Goal: Task Accomplishment & Management: Manage account settings

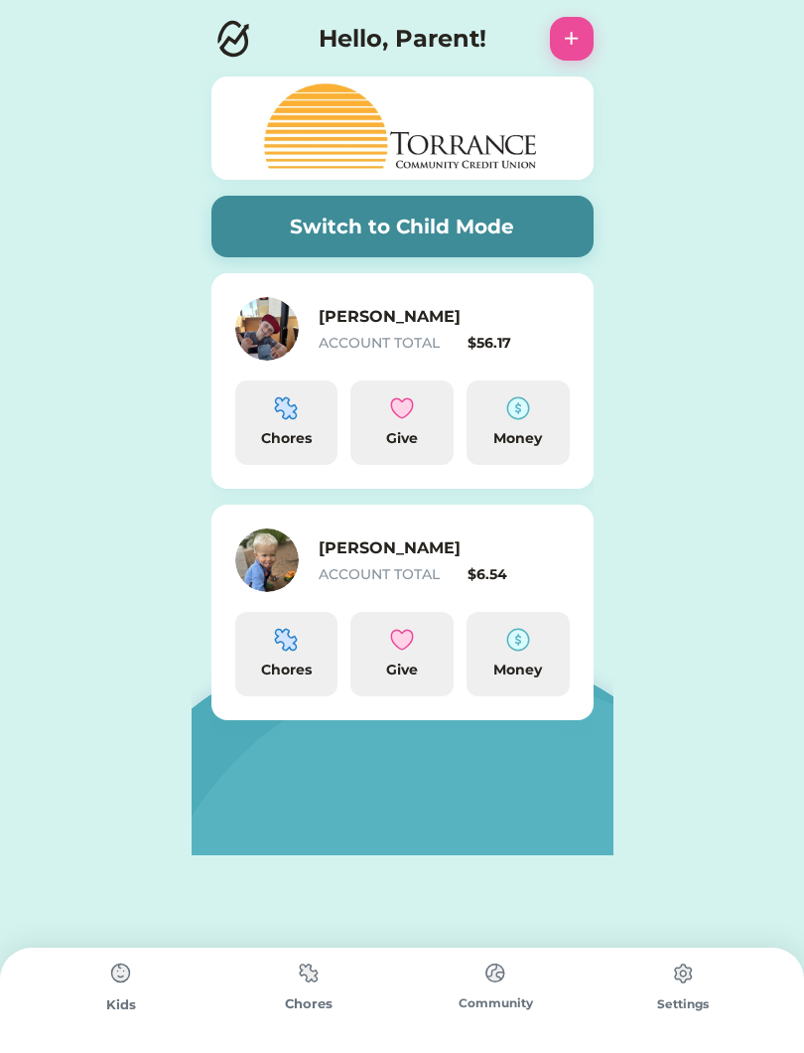
click at [524, 436] on div "Money" at bounding box center [518, 438] width 87 height 21
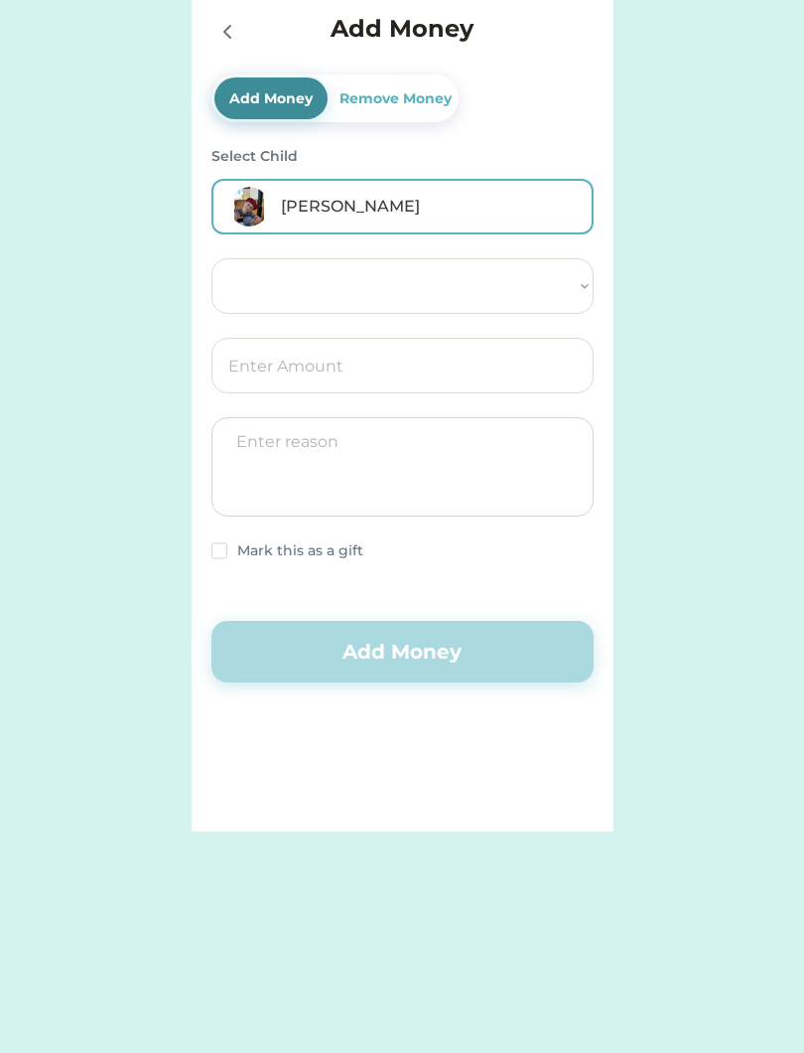
click at [521, 438] on textarea at bounding box center [403, 466] width 382 height 99
select select ""PLACEHOLDER_1427118222253""
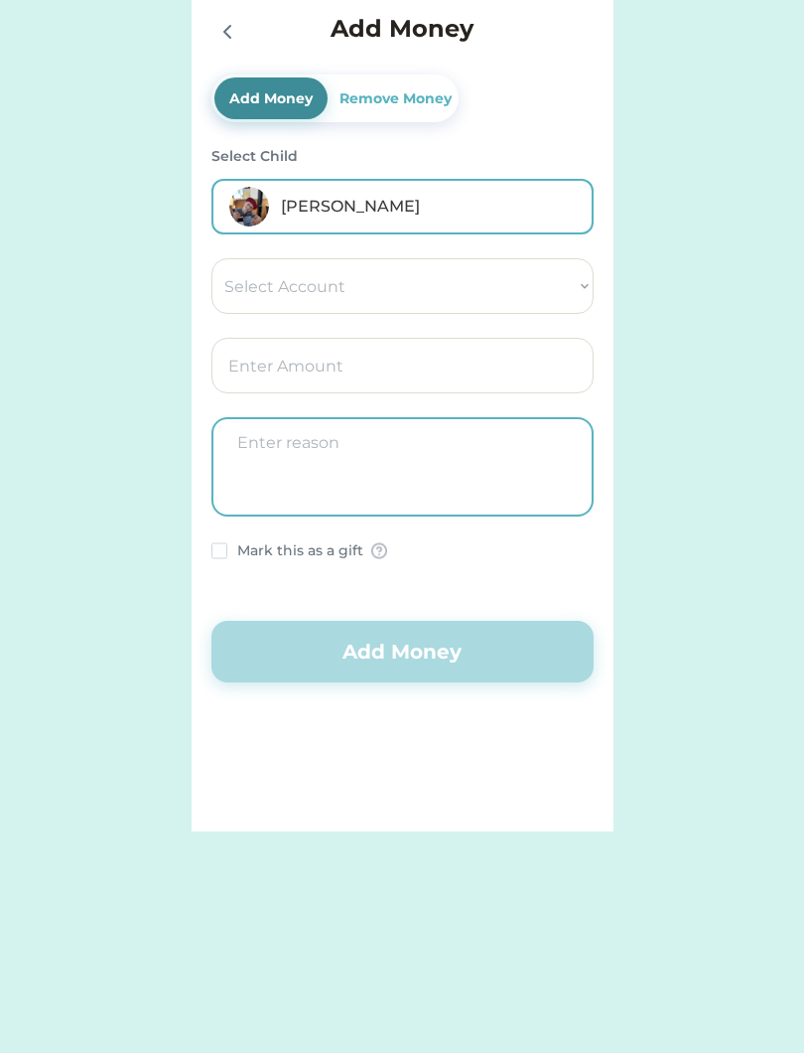
type textarea "E"
type textarea "Star chart"
click at [552, 639] on button "Add Money" at bounding box center [403, 652] width 382 height 62
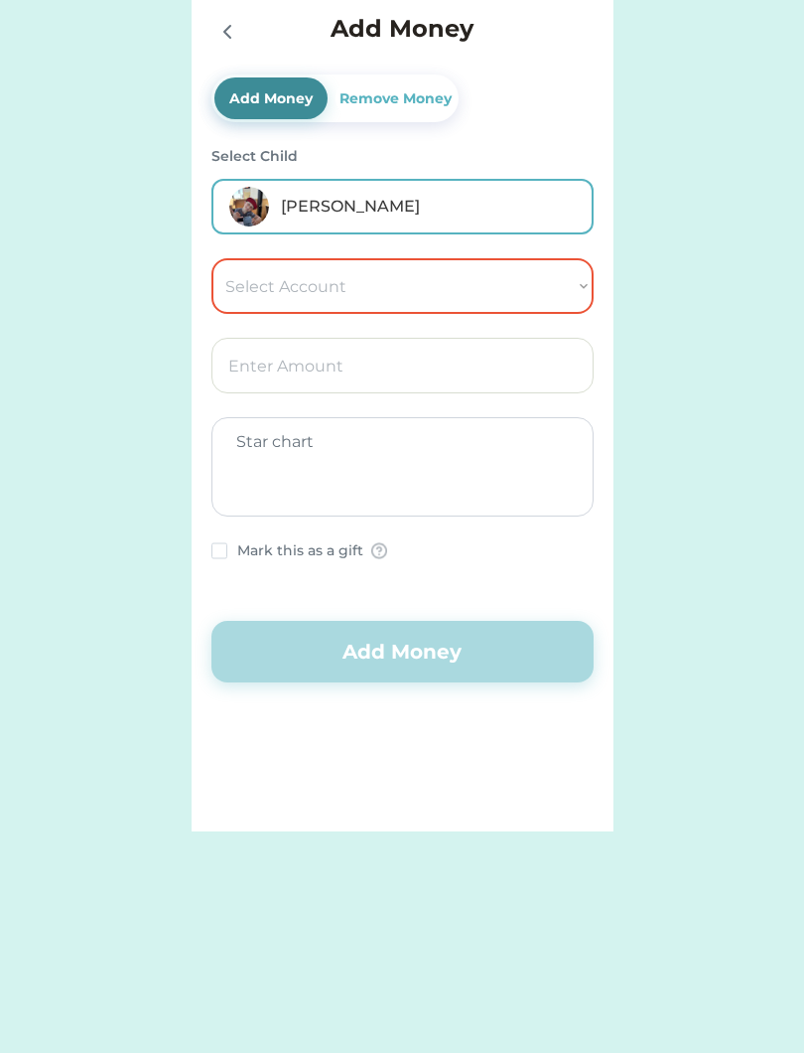
click at [480, 630] on button "Add Money" at bounding box center [403, 652] width 382 height 62
click at [299, 268] on select "Select Account Torrance Community Credit Union Save Give Spend" at bounding box center [403, 286] width 382 height 56
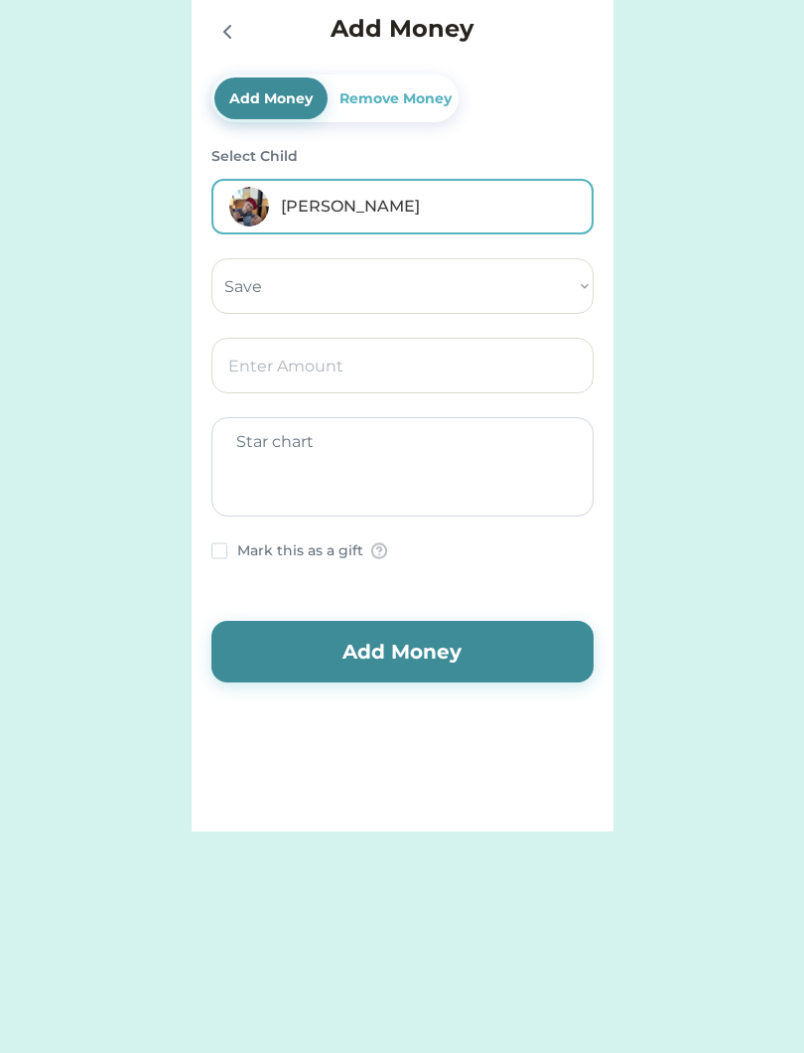
click at [272, 289] on select "Select Account Torrance Community Credit Union Save Give Spend" at bounding box center [403, 286] width 382 height 56
select select ""1348695171700984260__LOOKUP__1722688991297x928854531469970600""
click at [260, 364] on input "input" at bounding box center [403, 366] width 382 height 56
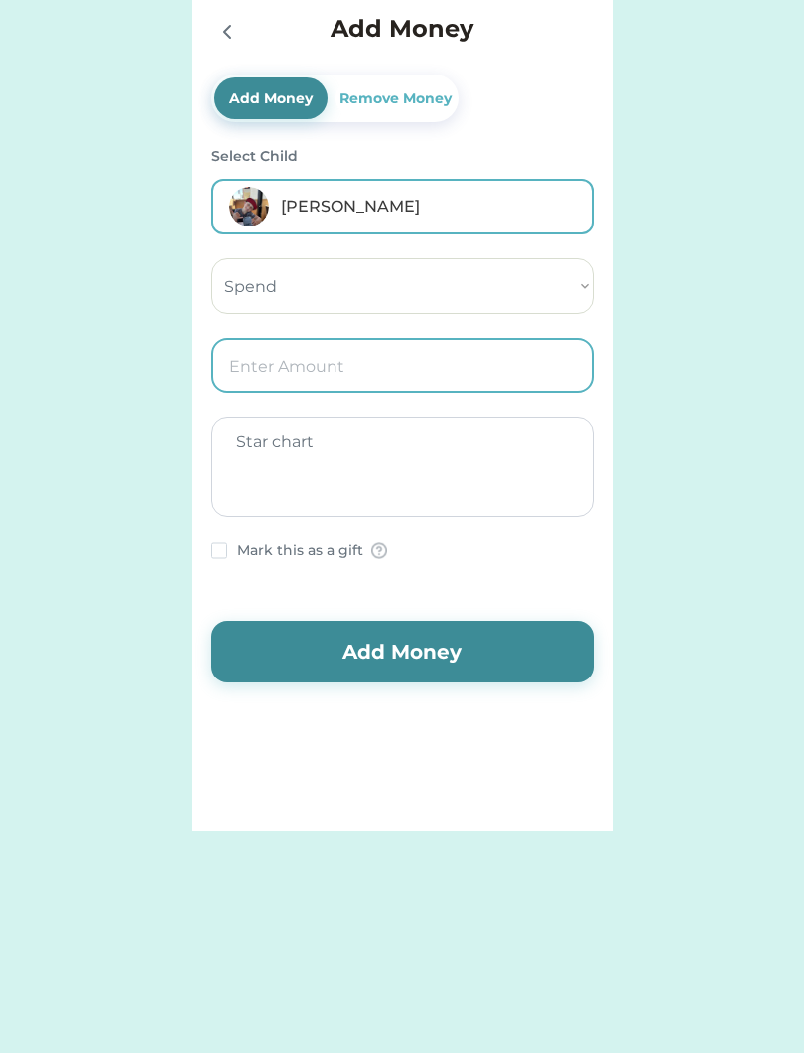
type input "2.00"
type input "10.00"
click at [354, 654] on button "Add Money" at bounding box center [403, 652] width 382 height 62
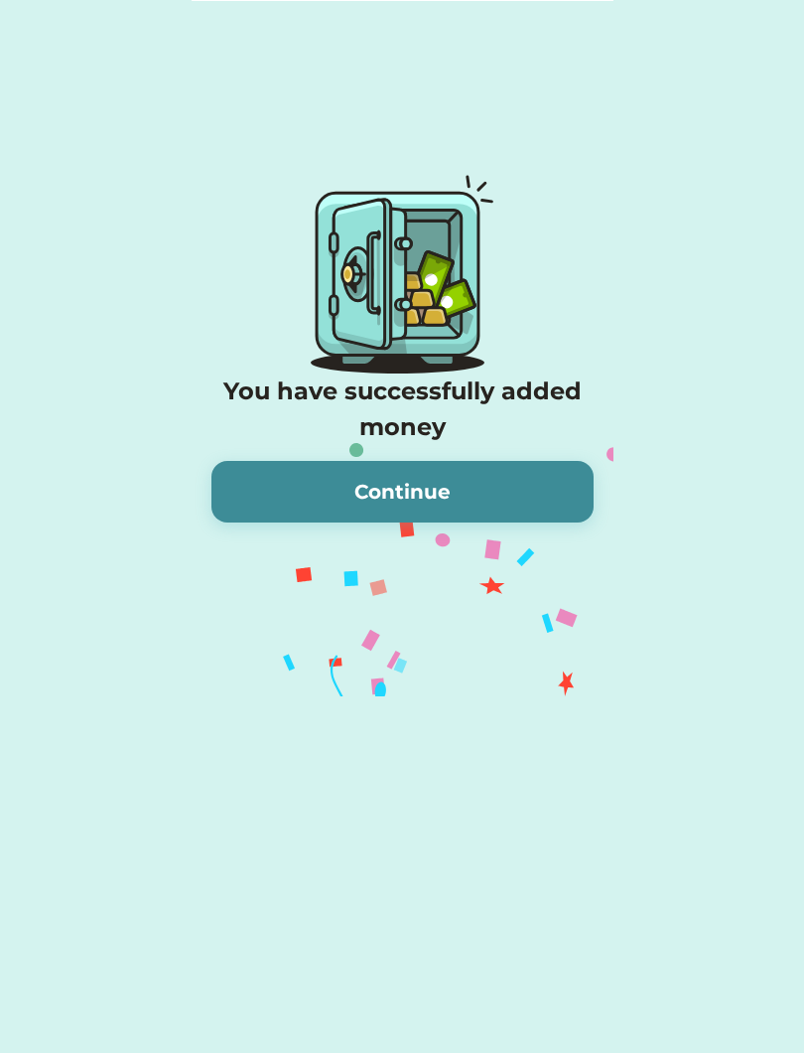
click at [323, 474] on button "Continue" at bounding box center [403, 492] width 382 height 62
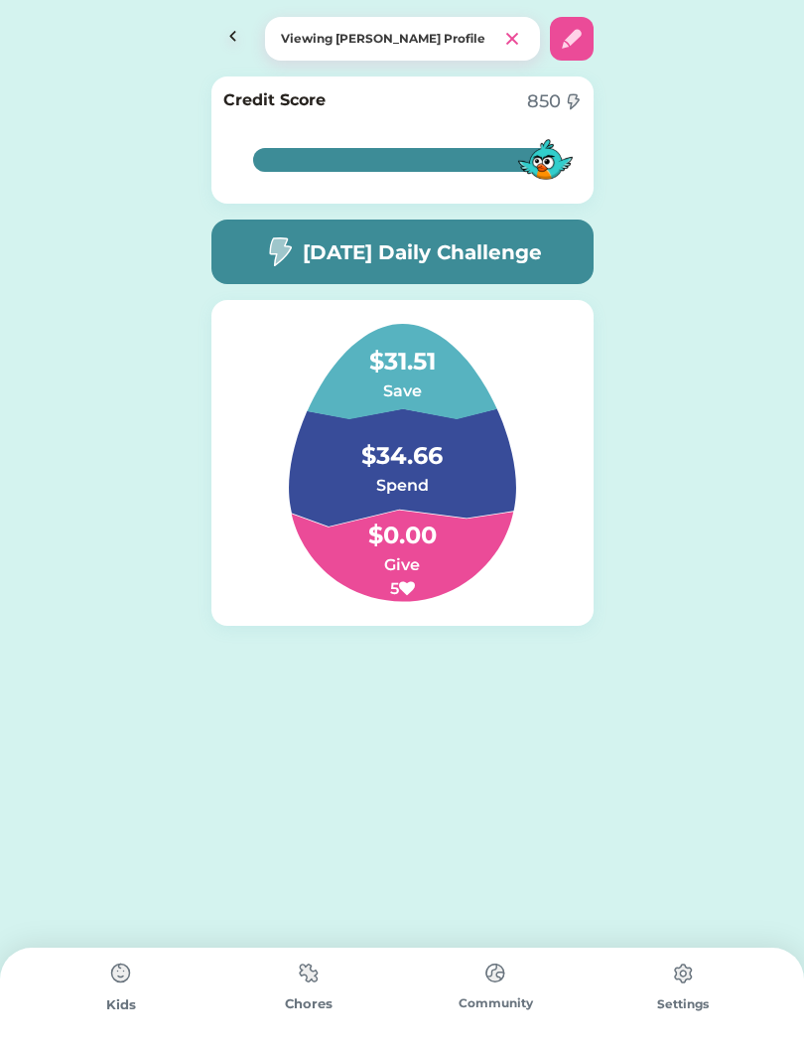
click at [473, 495] on h6 "Spend" at bounding box center [402, 486] width 199 height 24
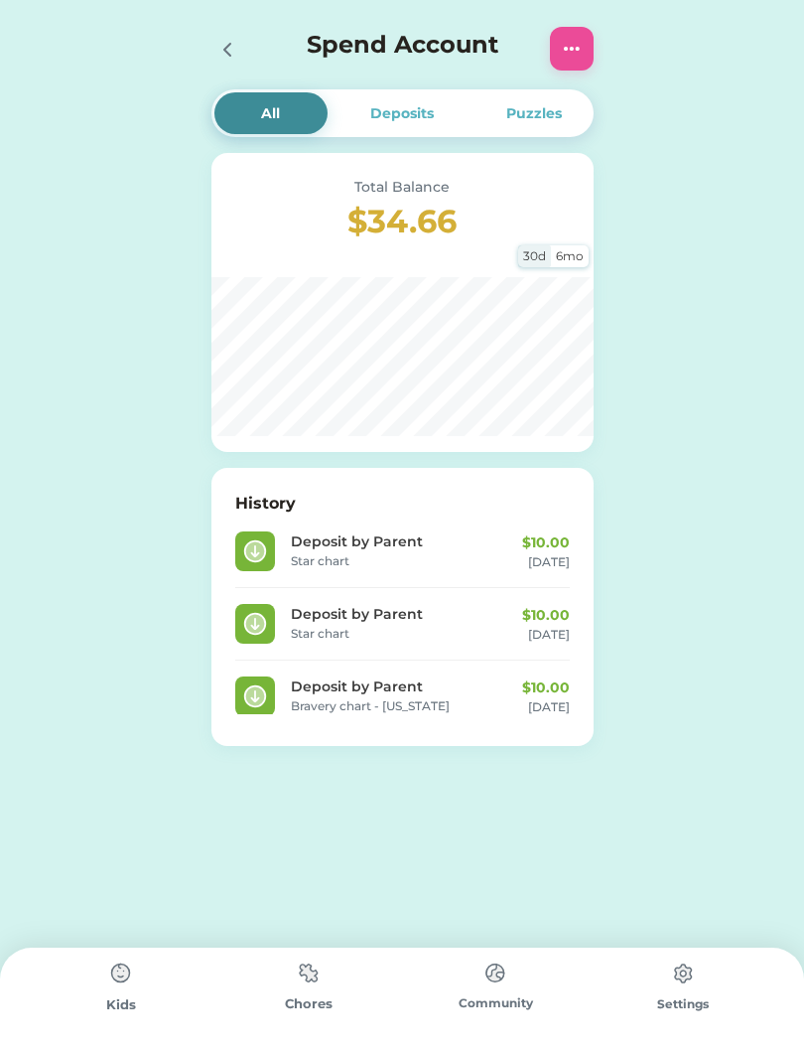
click at [235, 52] on icon at bounding box center [227, 50] width 24 height 24
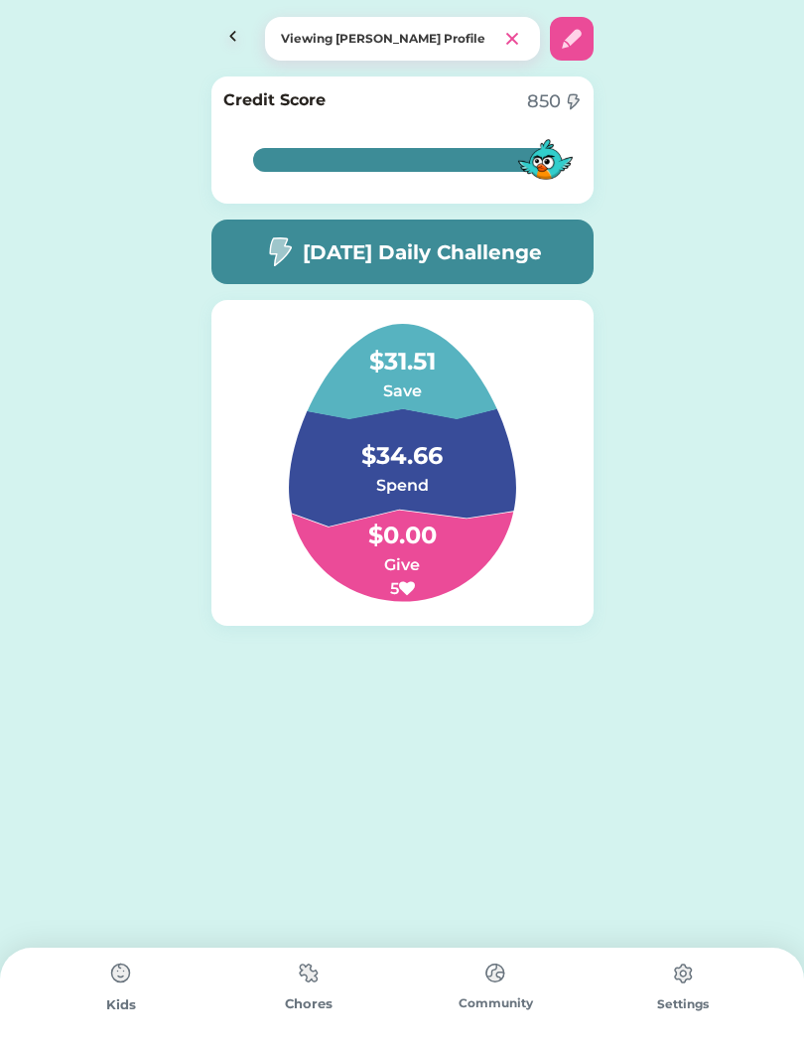
click at [124, 979] on img at bounding box center [121, 973] width 40 height 40
